Goal: Check status: Check status

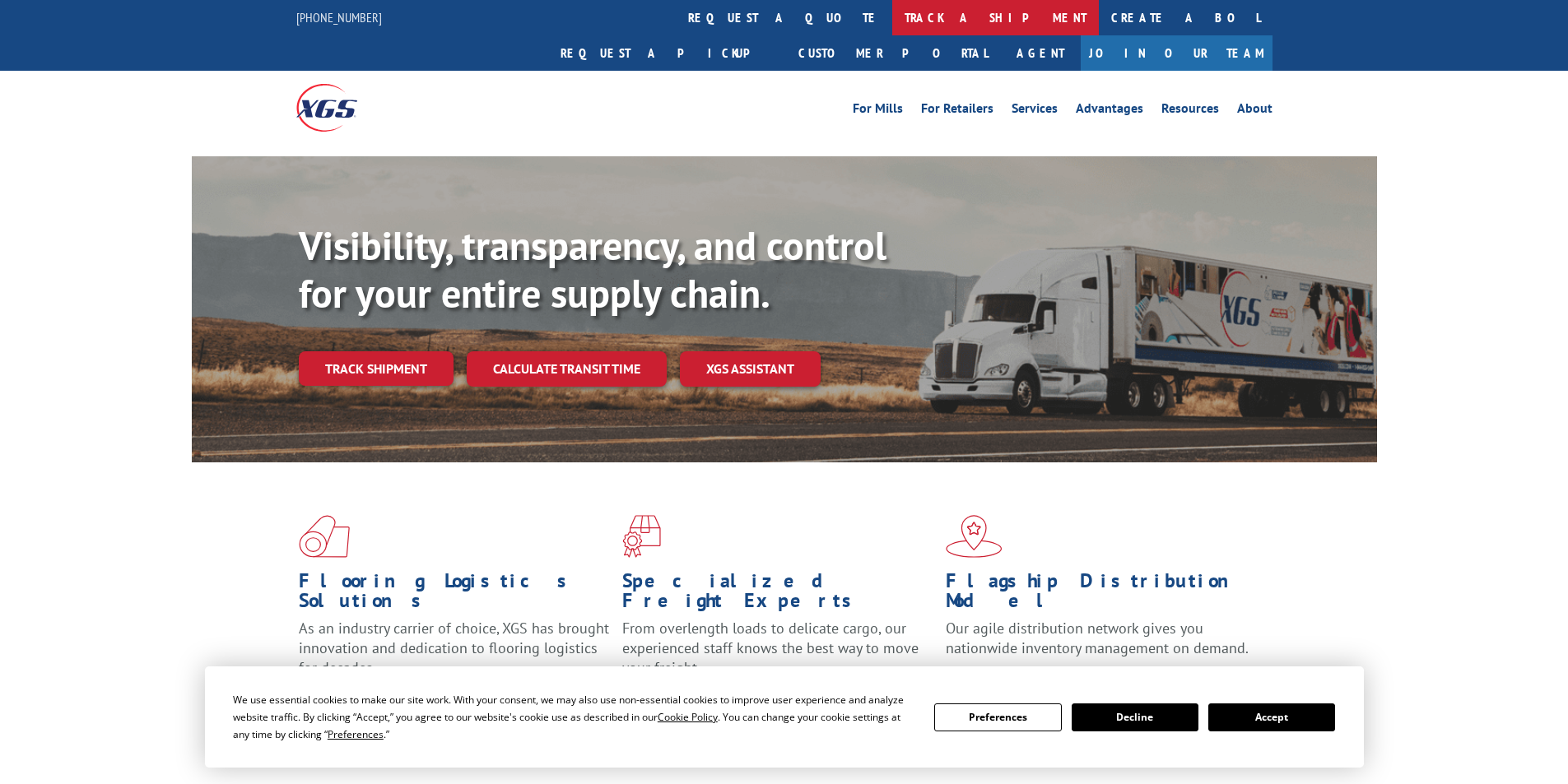
click at [892, 25] on link "track a shipment" at bounding box center [995, 17] width 207 height 35
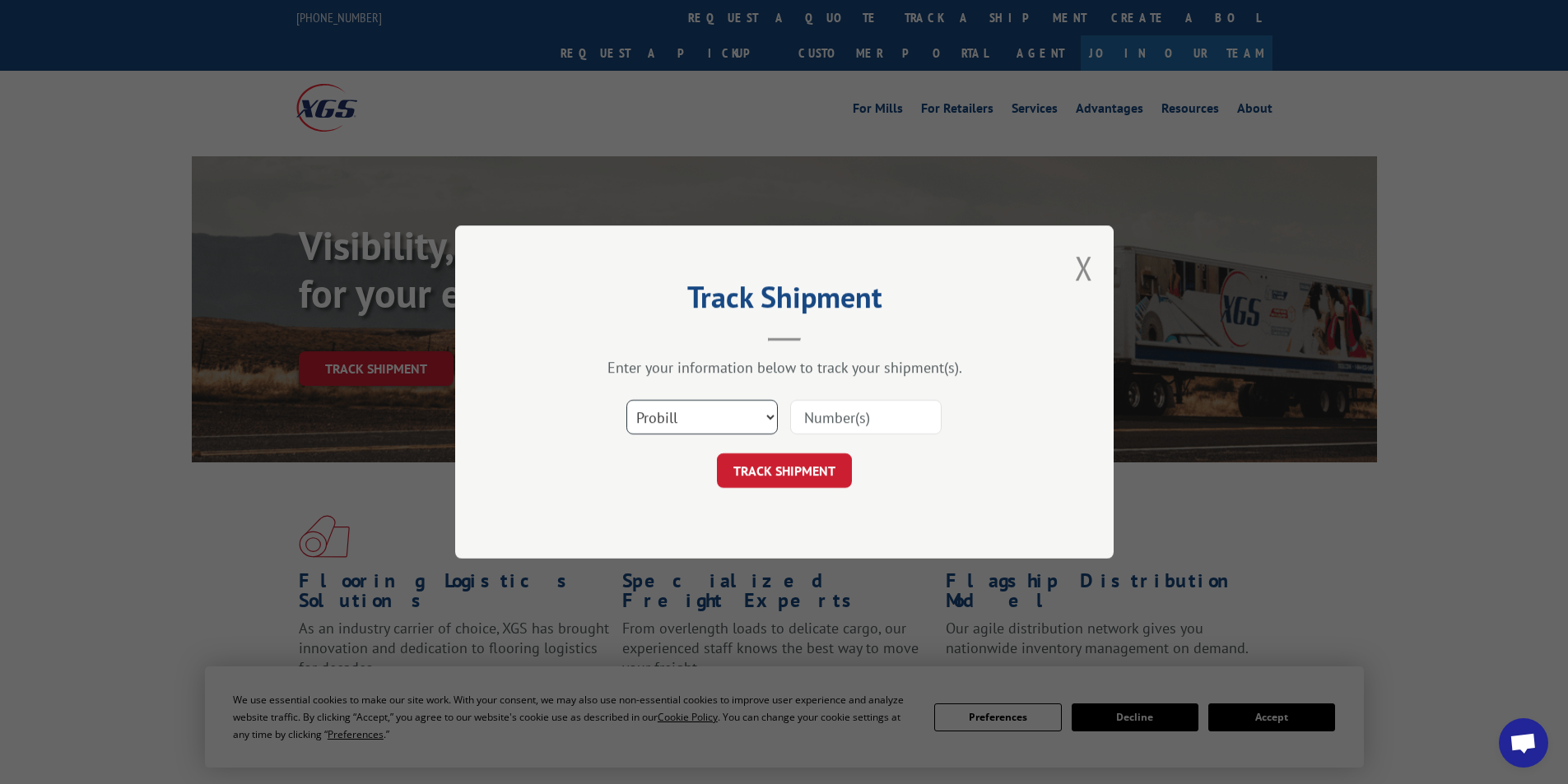
click at [714, 431] on select "Select category... Probill BOL PO" at bounding box center [702, 417] width 152 height 34
select select "bol"
click at [626, 400] on select "Select category... Probill BOL PO" at bounding box center [702, 417] width 152 height 34
click at [889, 424] on input at bounding box center [866, 417] width 152 height 34
paste input "15339871"
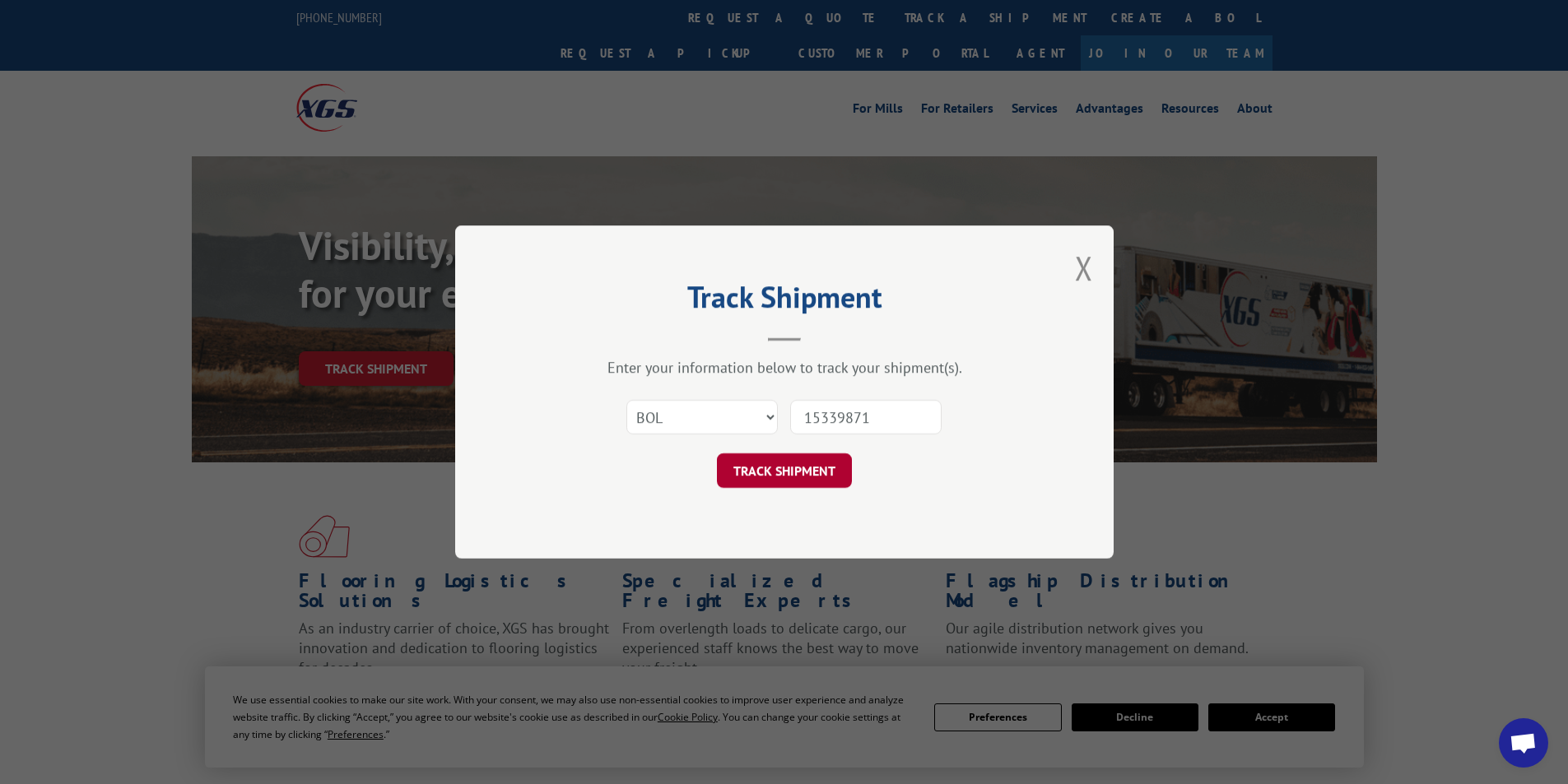
type input "15339871"
click at [801, 479] on button "TRACK SHIPMENT" at bounding box center [784, 471] width 135 height 34
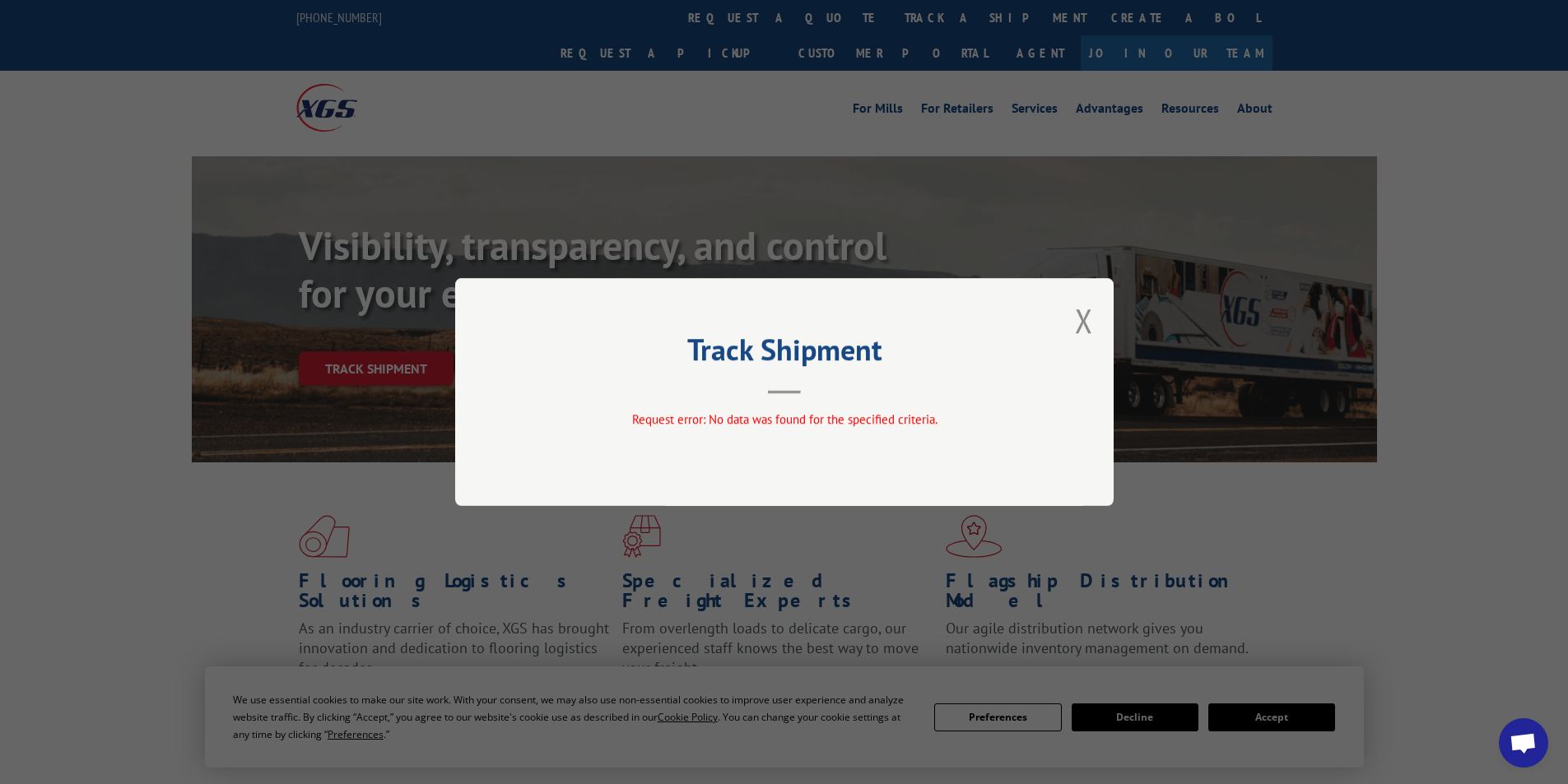
click at [1094, 323] on div "Track Shipment Request error: No data was found for the specified criteria." at bounding box center [784, 392] width 658 height 228
click at [1088, 321] on button "Close modal" at bounding box center [1084, 321] width 18 height 43
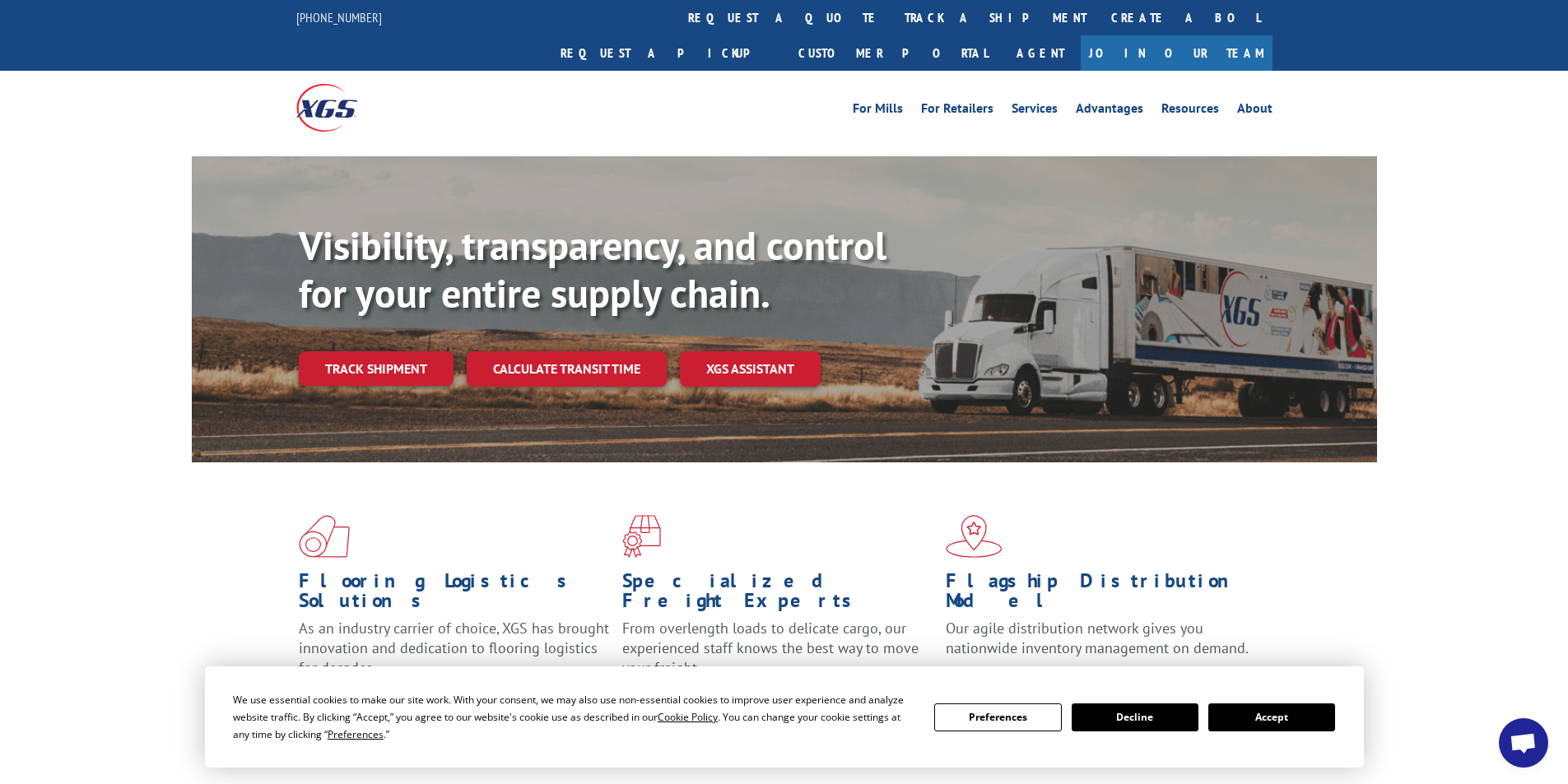
click at [836, 243] on p "Visibility, transparency, and control for your entire supply chain." at bounding box center [601, 269] width 604 height 95
click at [892, 16] on link "track a shipment" at bounding box center [995, 17] width 207 height 35
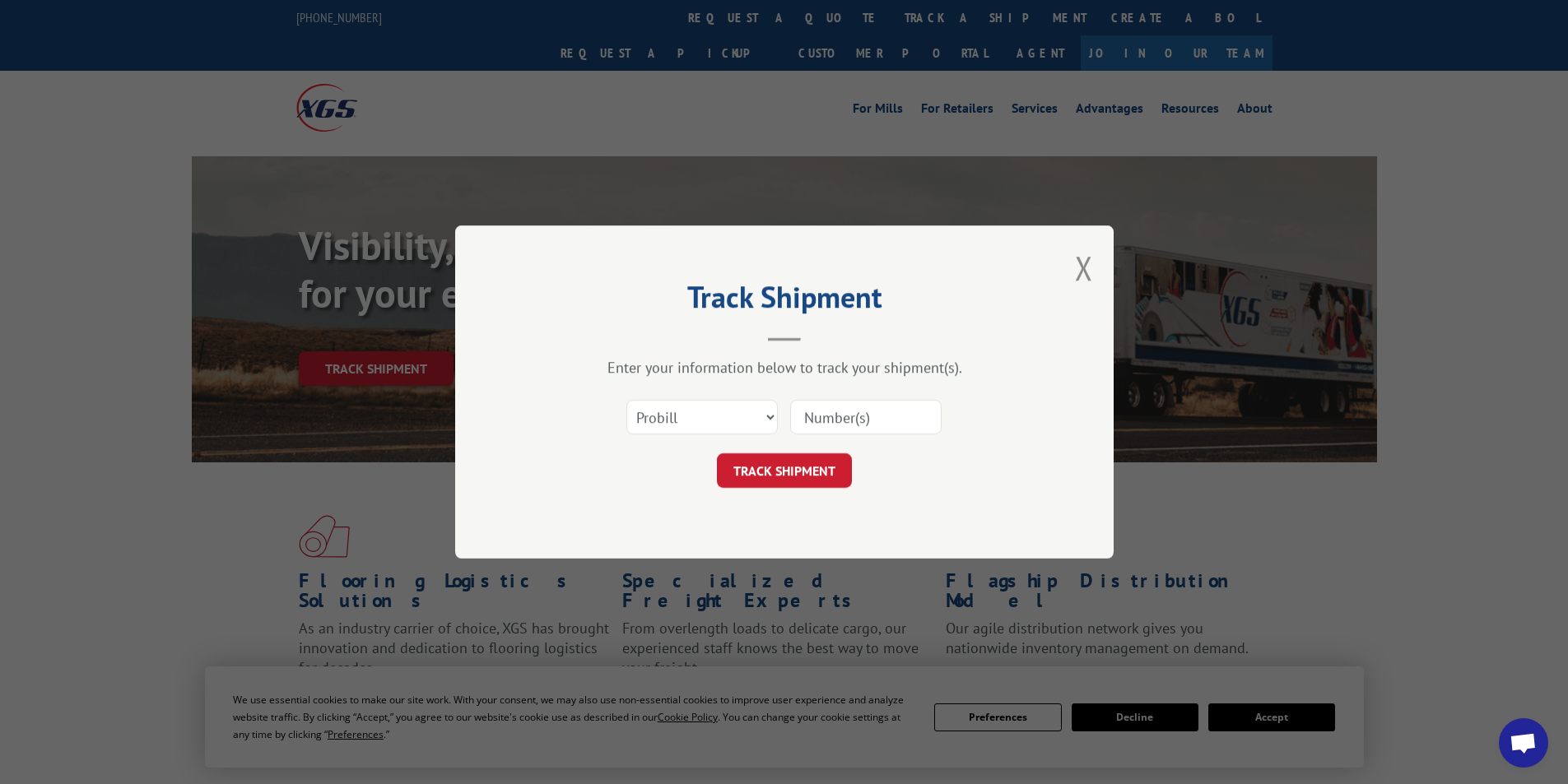
click at [686, 397] on div "Select category... Probill BOL PO" at bounding box center [784, 417] width 494 height 54
click at [686, 405] on select "Select category... Probill BOL PO" at bounding box center [702, 417] width 152 height 34
select select "bol"
click at [626, 400] on select "Select category... Probill BOL PO" at bounding box center [702, 417] width 152 height 34
click at [819, 430] on input at bounding box center [866, 417] width 152 height 34
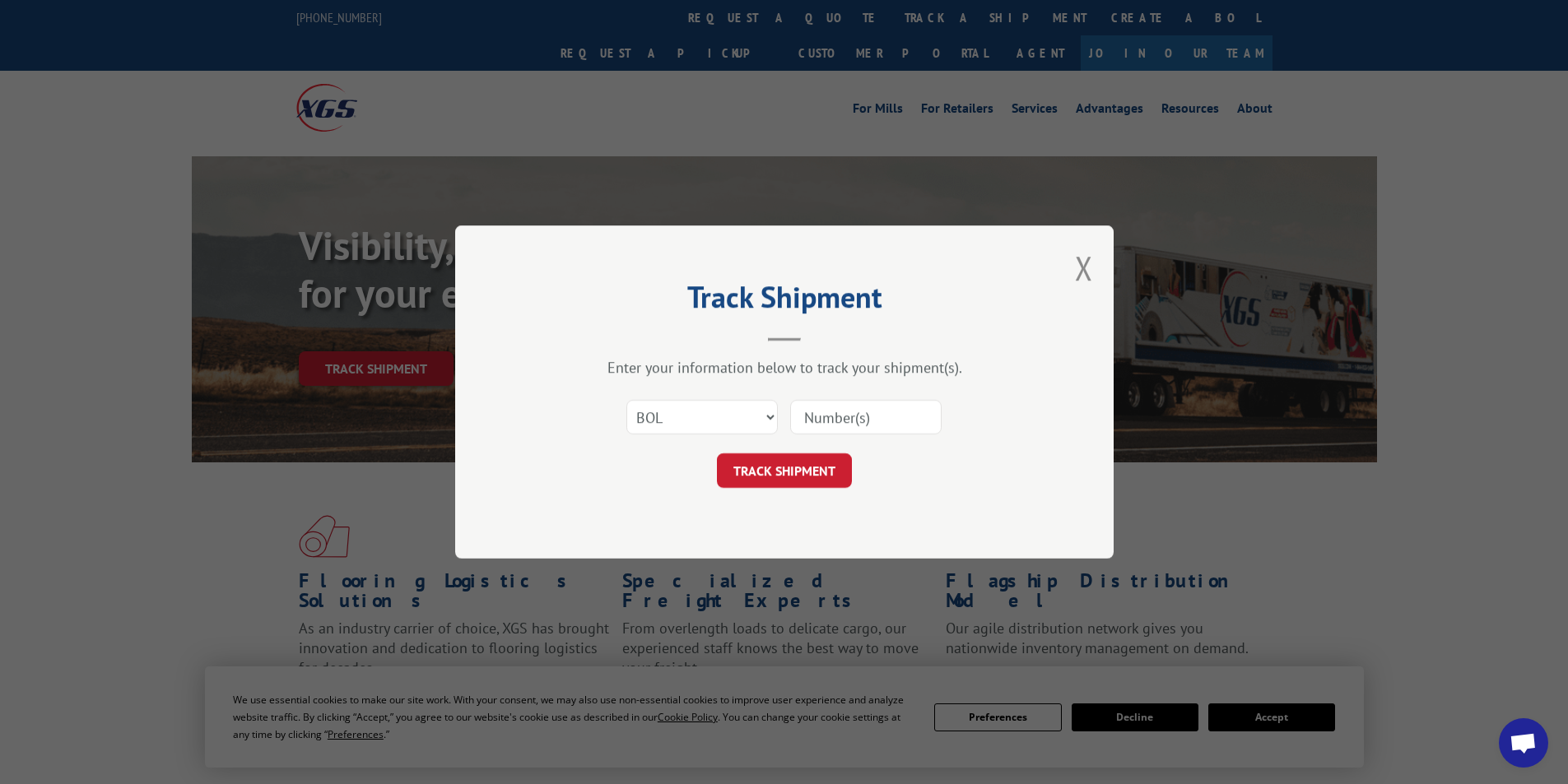
paste input "15339871"
type input "15339871"
click at [793, 471] on button "TRACK SHIPMENT" at bounding box center [784, 471] width 135 height 34
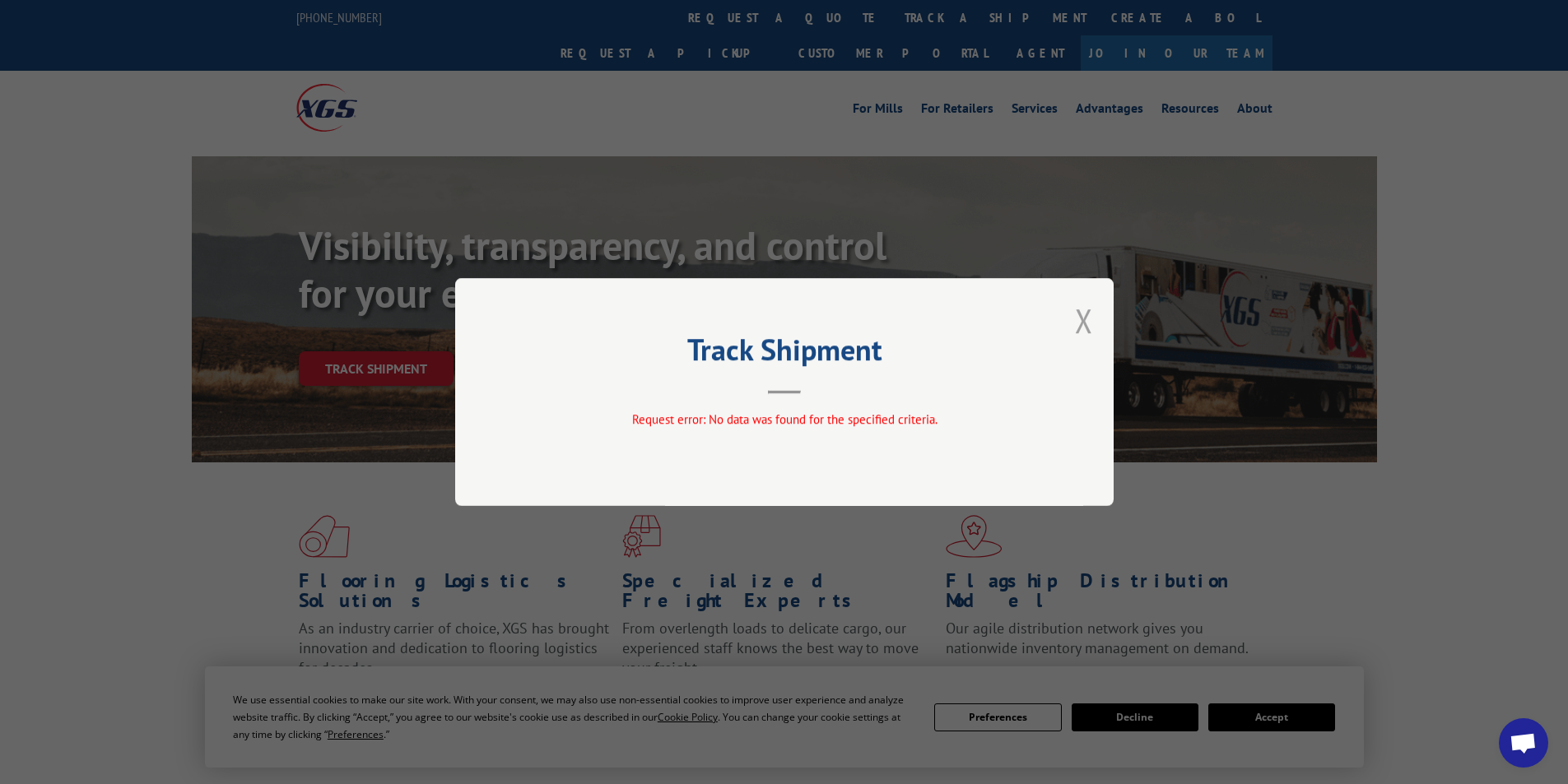
click at [1088, 319] on button "Close modal" at bounding box center [1084, 321] width 18 height 43
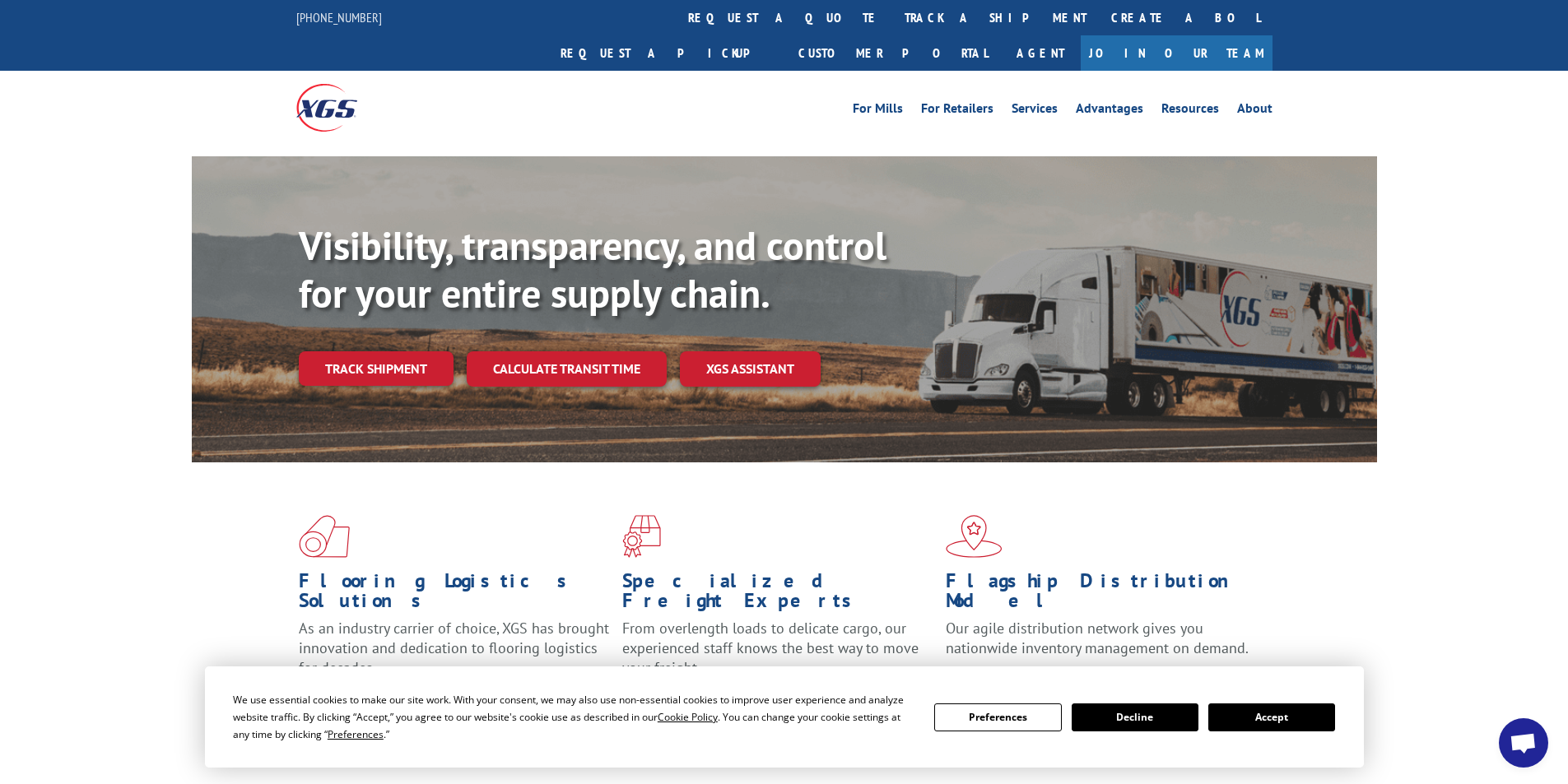
click at [892, 14] on link "track a shipment" at bounding box center [995, 17] width 207 height 35
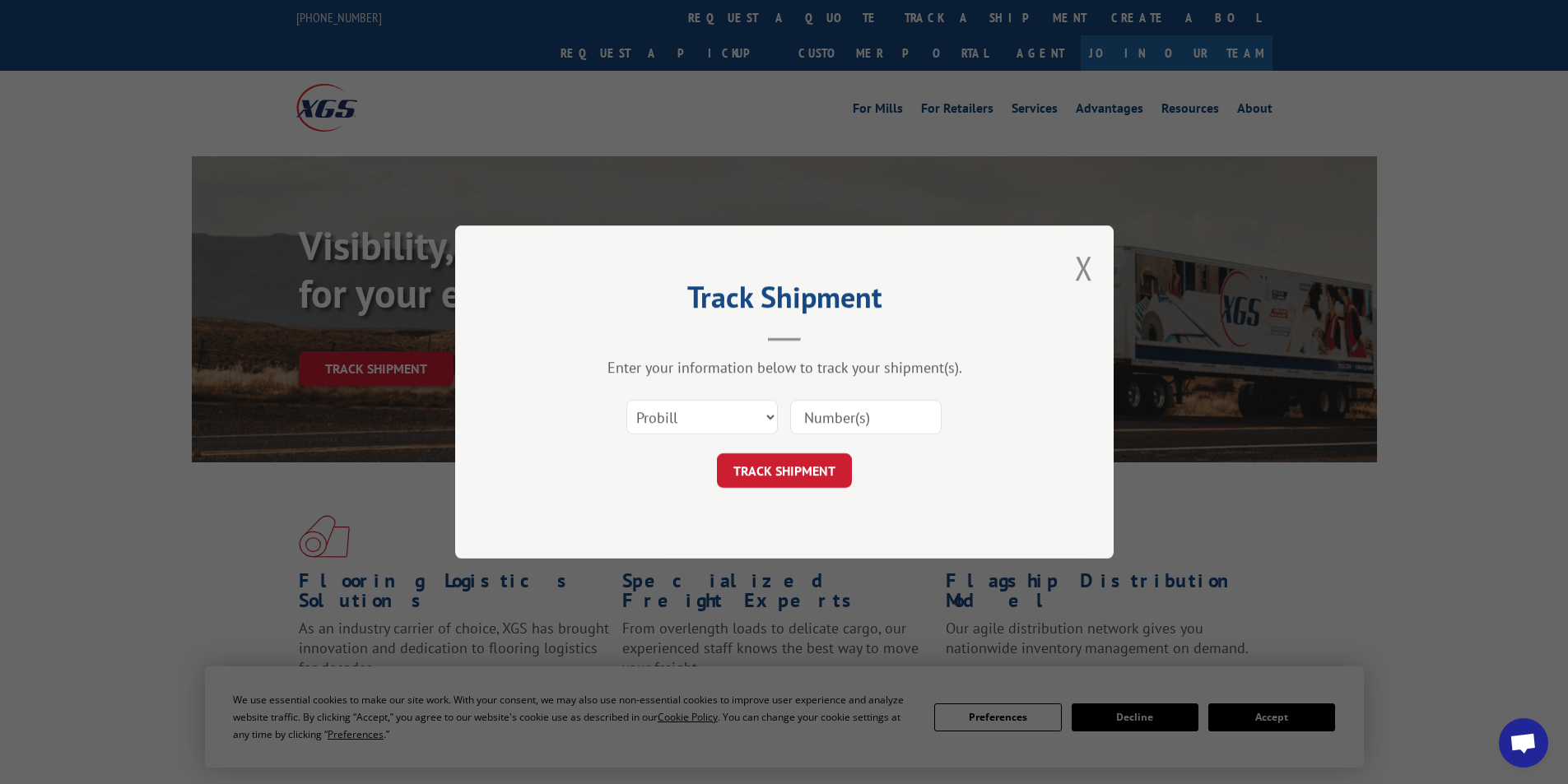
click at [840, 415] on input at bounding box center [866, 417] width 152 height 34
paste input "15339871"
type input "15339871"
click at [828, 477] on button "TRACK SHIPMENT" at bounding box center [784, 471] width 135 height 34
